Goal: Information Seeking & Learning: Find contact information

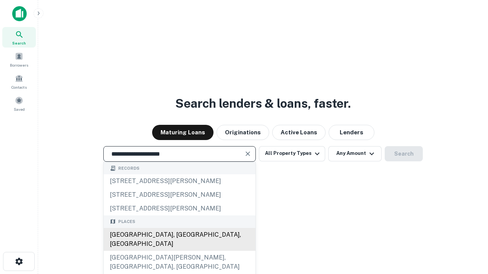
click at [179, 251] on div "Santa Monica, CA, USA" at bounding box center [180, 239] width 152 height 23
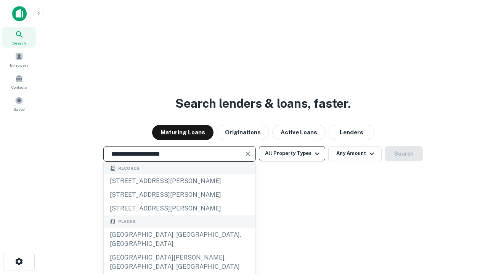
type input "**********"
click at [292, 154] on button "All Property Types" at bounding box center [292, 153] width 66 height 15
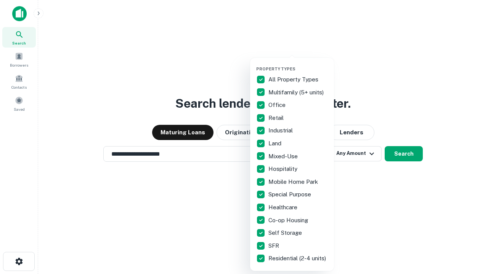
click at [298, 64] on button "button" at bounding box center [298, 64] width 84 height 0
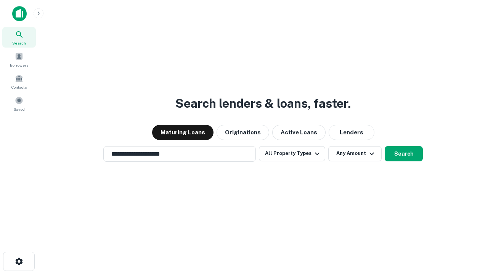
scroll to position [12, 0]
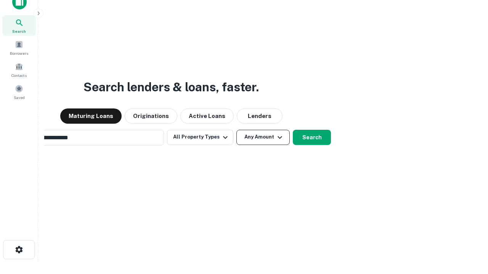
click at [236, 130] on button "Any Amount" at bounding box center [262, 137] width 53 height 15
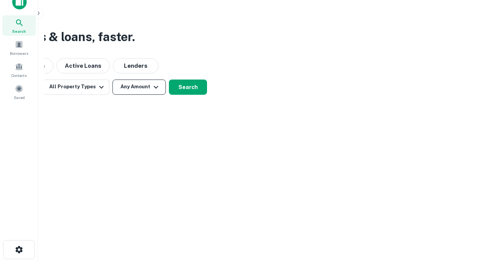
scroll to position [12, 0]
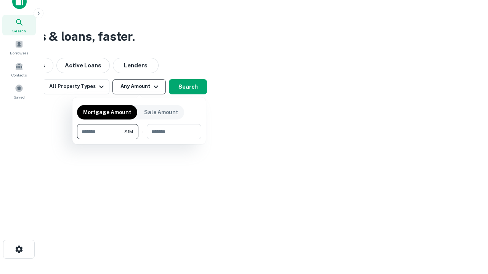
type input "*******"
click at [139, 140] on button "button" at bounding box center [139, 140] width 124 height 0
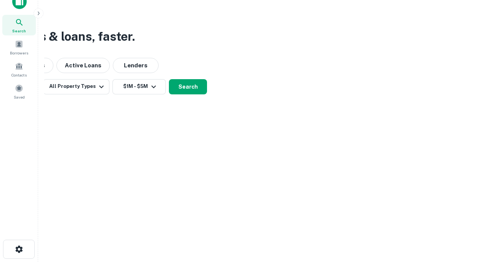
scroll to position [12, 0]
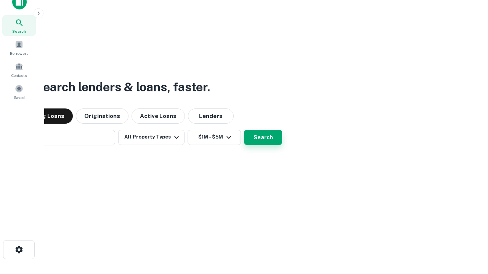
click at [244, 130] on button "Search" at bounding box center [263, 137] width 38 height 15
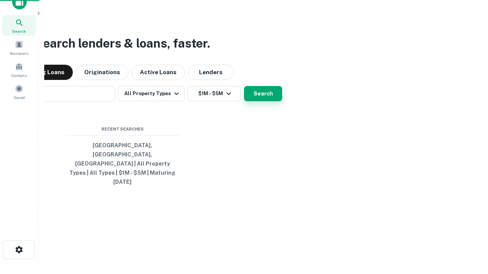
scroll to position [12, 0]
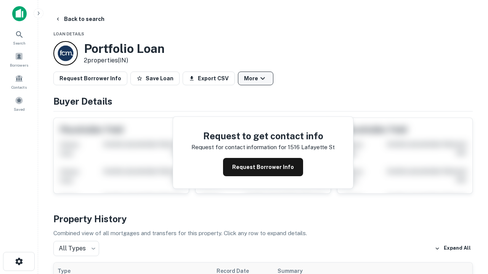
click at [255, 79] on button "More" at bounding box center [255, 79] width 35 height 14
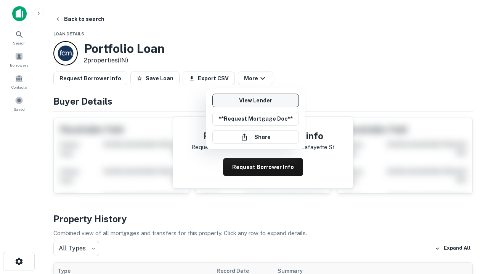
click at [255, 101] on link "View Lender" at bounding box center [255, 101] width 87 height 14
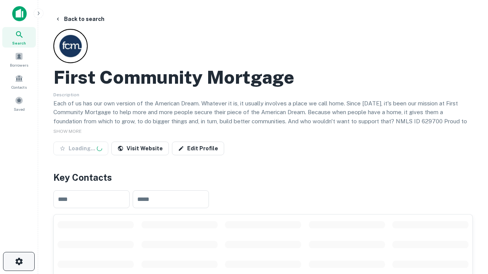
click at [19, 262] on icon "button" at bounding box center [18, 261] width 9 height 9
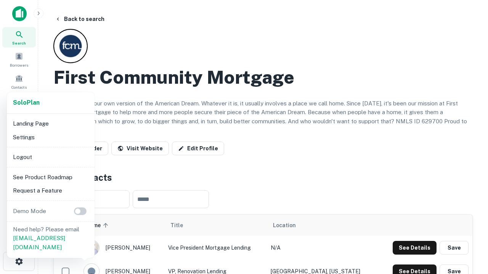
click at [50, 157] on li "Logout" at bounding box center [51, 158] width 82 height 14
